Goal: Task Accomplishment & Management: Use online tool/utility

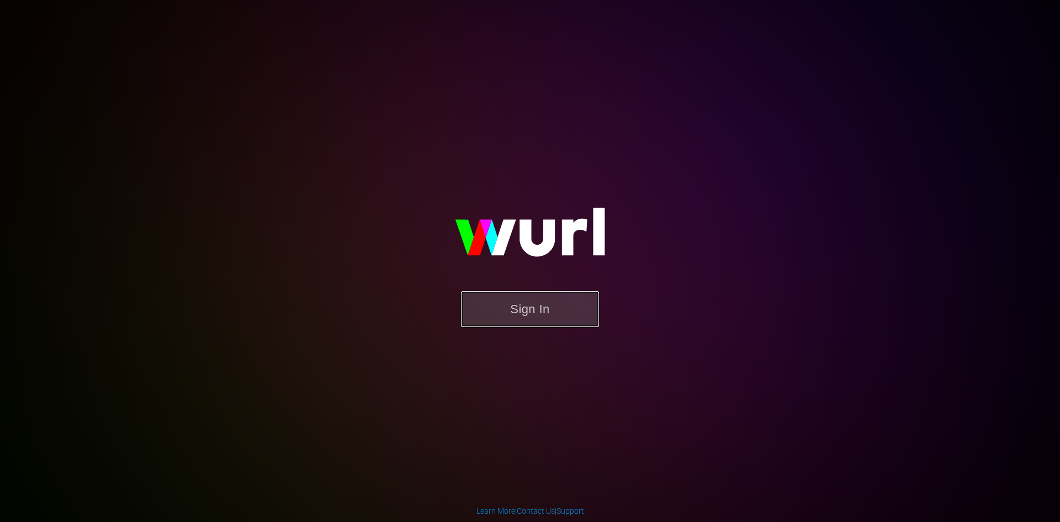
click at [520, 307] on button "Sign In" at bounding box center [530, 309] width 138 height 36
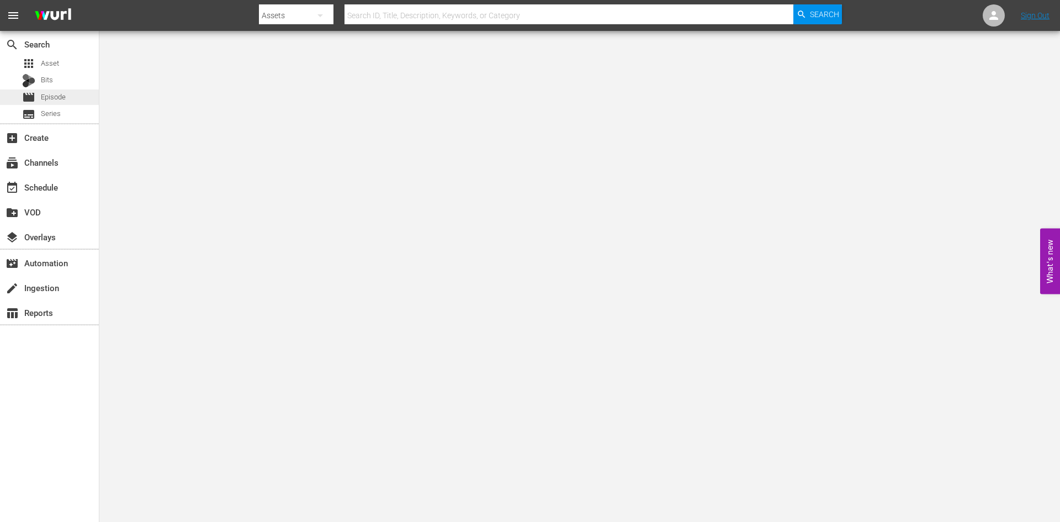
click at [70, 100] on div "movie Episode" at bounding box center [49, 96] width 99 height 15
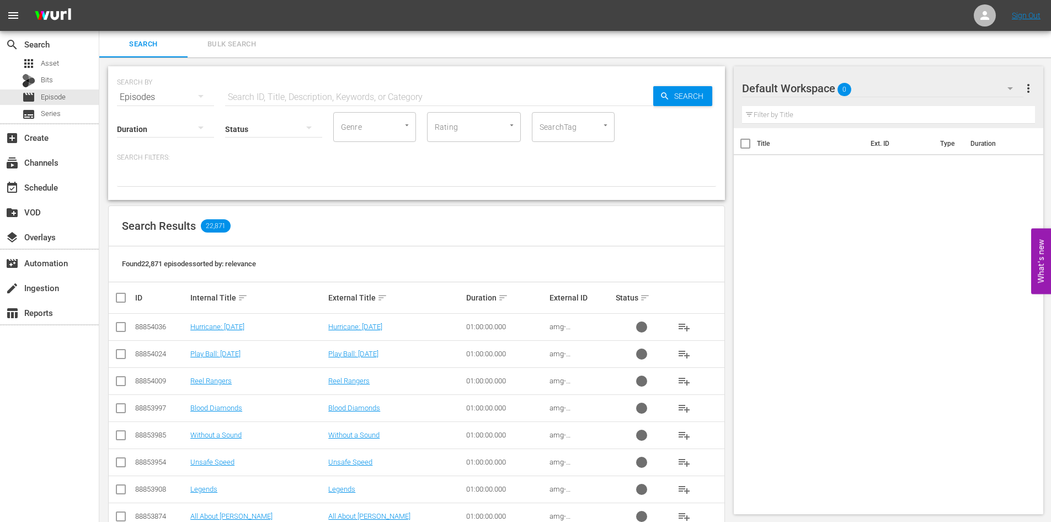
click at [880, 81] on div "Default Workspace 0" at bounding box center [882, 88] width 281 height 31
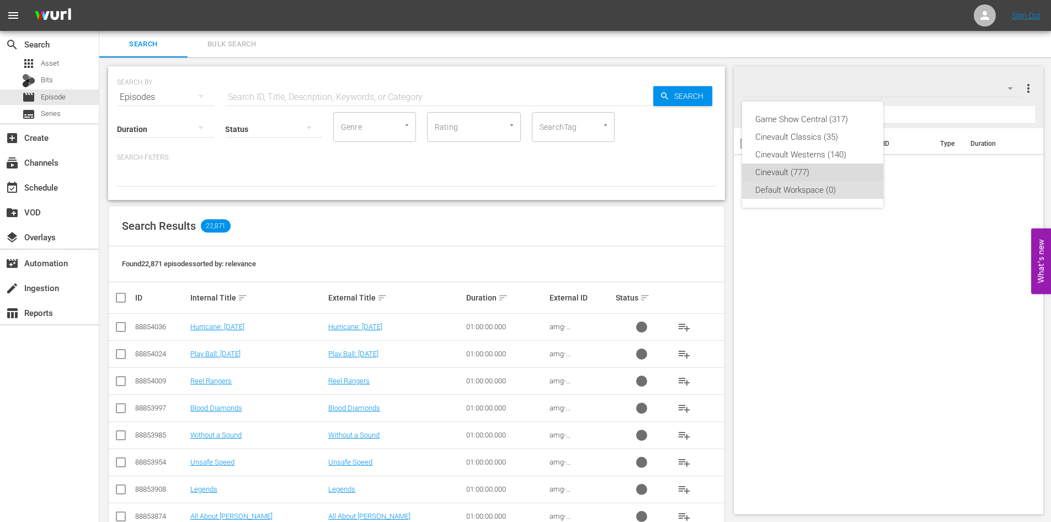
click at [819, 173] on div "Cinevault (777)" at bounding box center [813, 172] width 115 height 18
